Goal: Information Seeking & Learning: Check status

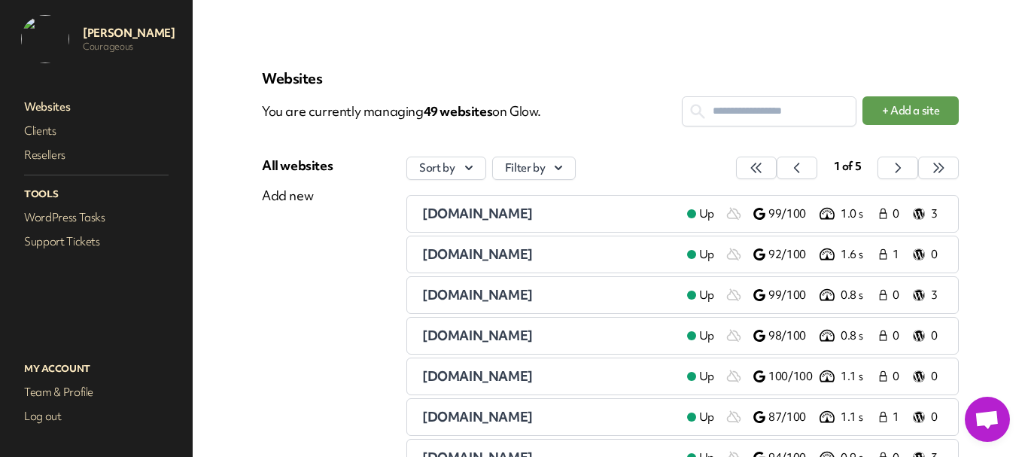
click at [62, 253] on nav "Websites Clients Resellers Tools WordPress Tasks Support Tickets" at bounding box center [96, 212] width 163 height 239
click at [65, 244] on link "Support Tickets" at bounding box center [96, 241] width 151 height 21
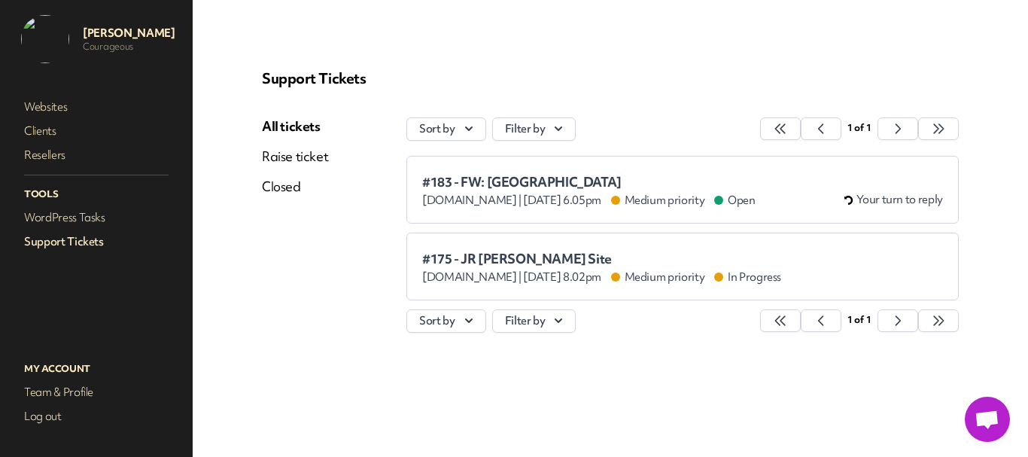
click at [531, 169] on li "#183 - FW: Duksville [DOMAIN_NAME] | [DATE] 6.05pm Medium priority Open Your tu…" at bounding box center [682, 190] width 552 height 68
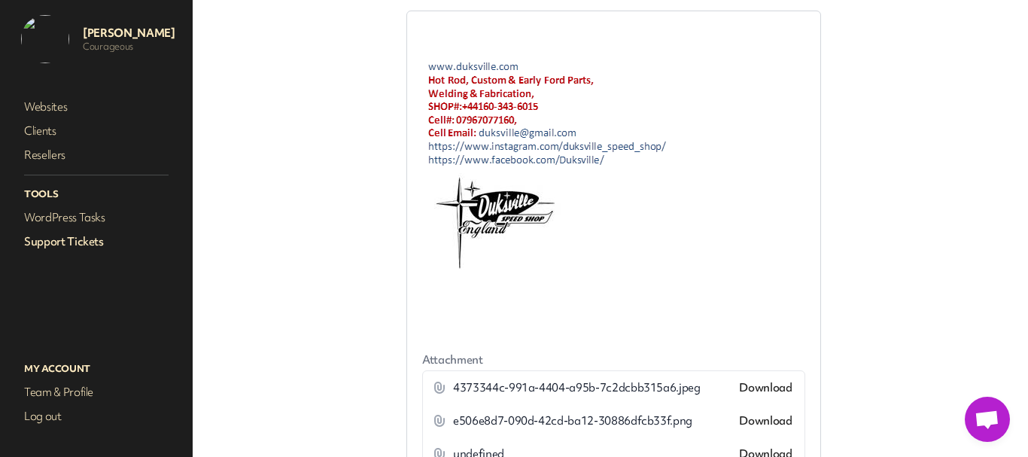
scroll to position [464, 0]
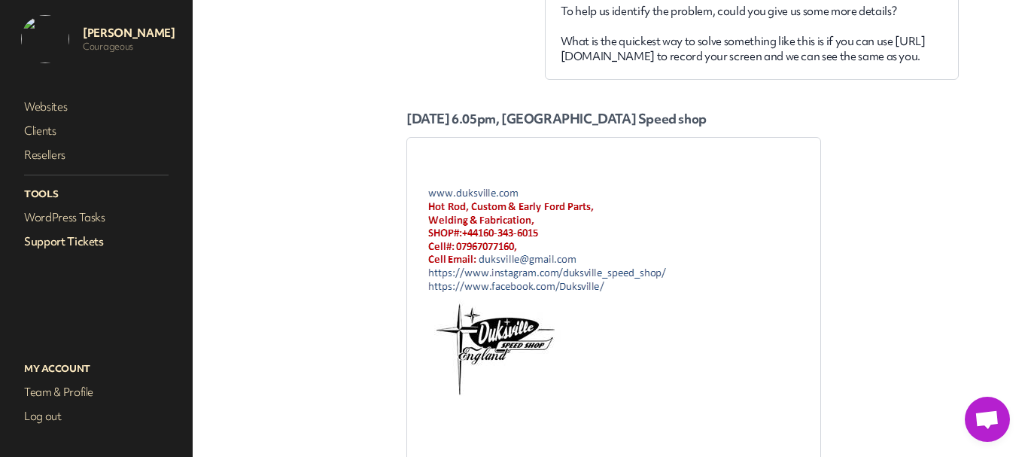
drag, startPoint x: 466, startPoint y: 156, endPoint x: 574, endPoint y: 167, distance: 108.2
click html
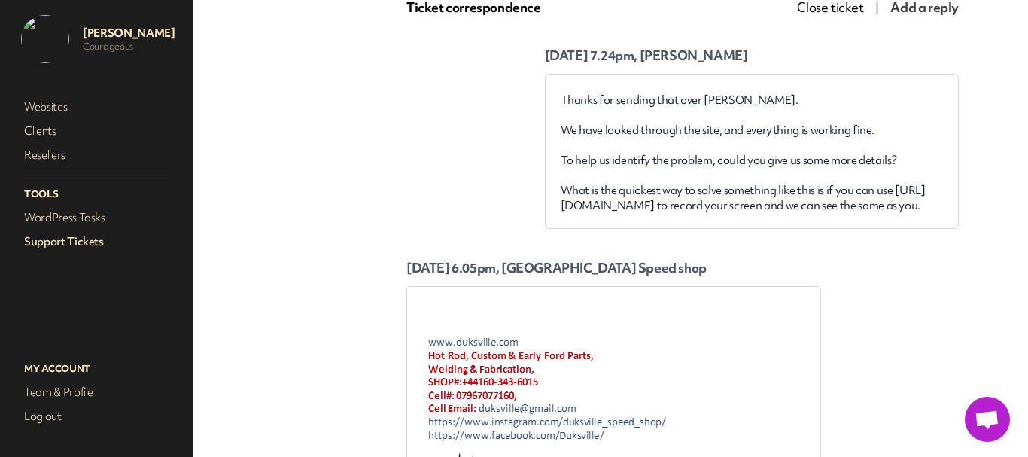
scroll to position [314, 0]
click at [84, 234] on link "Support Tickets" at bounding box center [96, 241] width 151 height 21
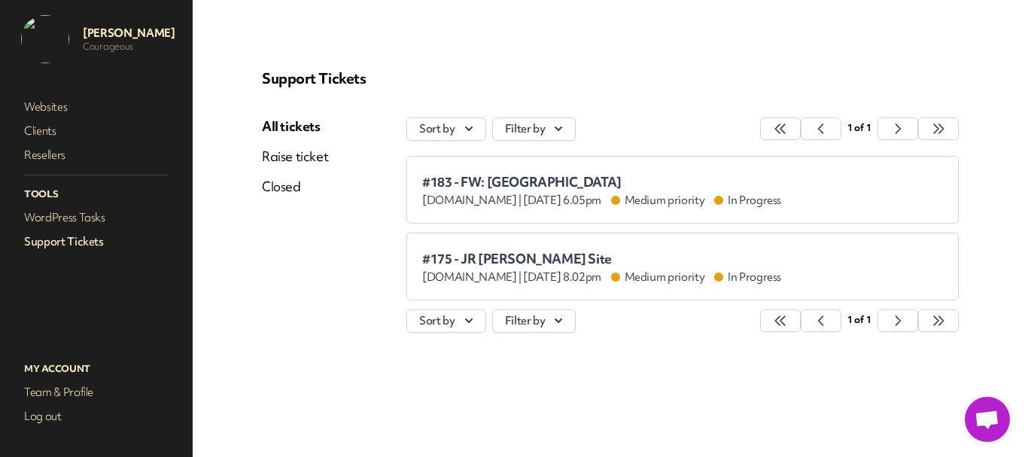
click at [86, 202] on p "Tools" at bounding box center [96, 194] width 151 height 20
click at [84, 220] on link "WordPress Tasks" at bounding box center [96, 217] width 151 height 21
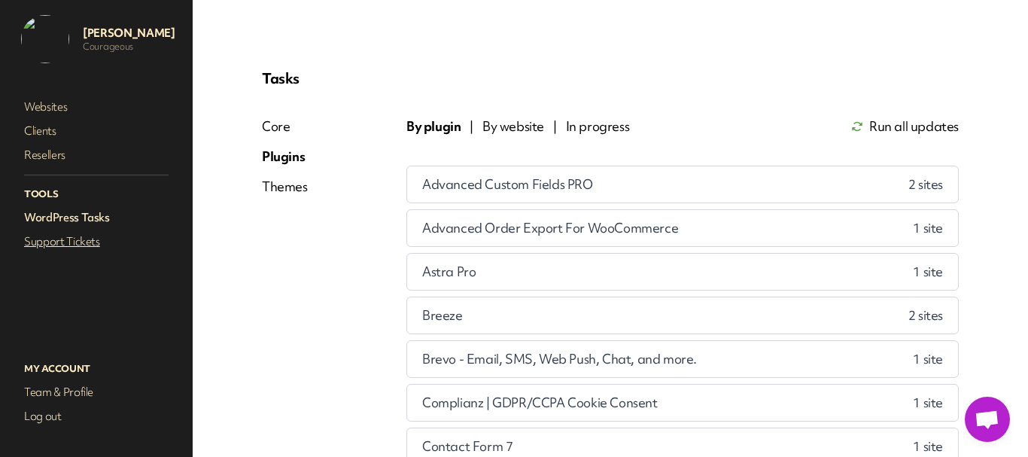
click at [90, 246] on link "Support Tickets" at bounding box center [96, 241] width 151 height 21
